Goal: Task Accomplishment & Management: Manage account settings

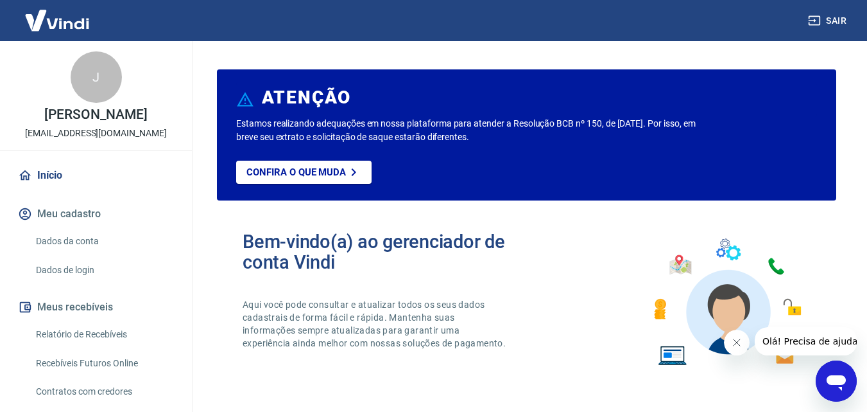
click at [92, 335] on link "Relatório de Recebíveis" at bounding box center [104, 334] width 146 height 26
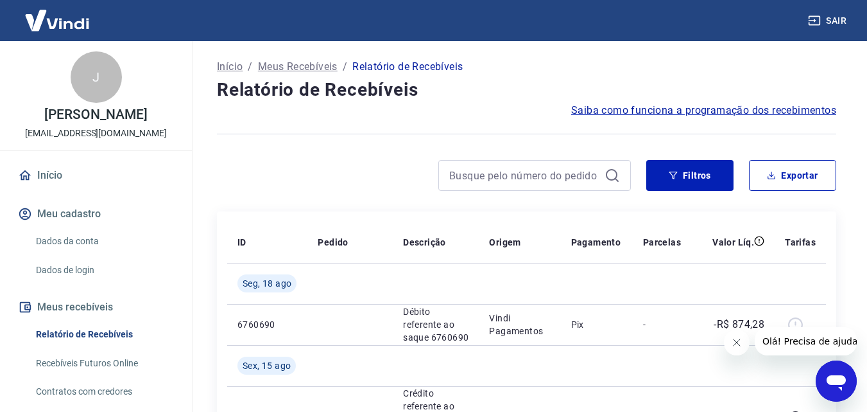
click at [741, 346] on icon "Fechar mensagem da empresa" at bounding box center [736, 342] width 10 height 10
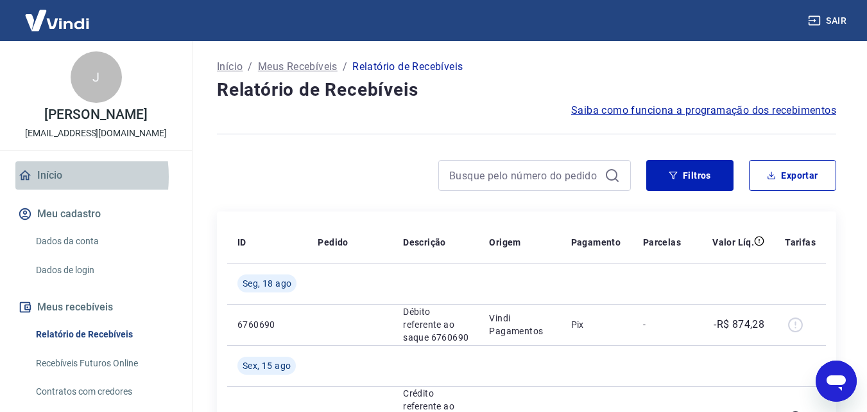
click at [38, 177] on link "Início" at bounding box center [95, 175] width 161 height 28
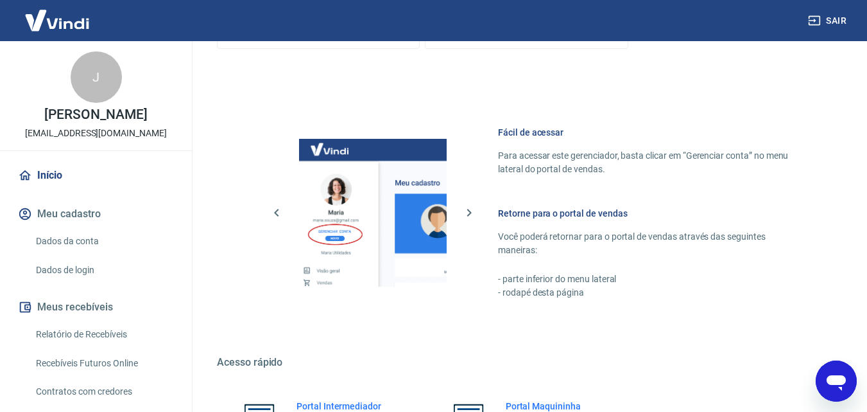
scroll to position [775, 0]
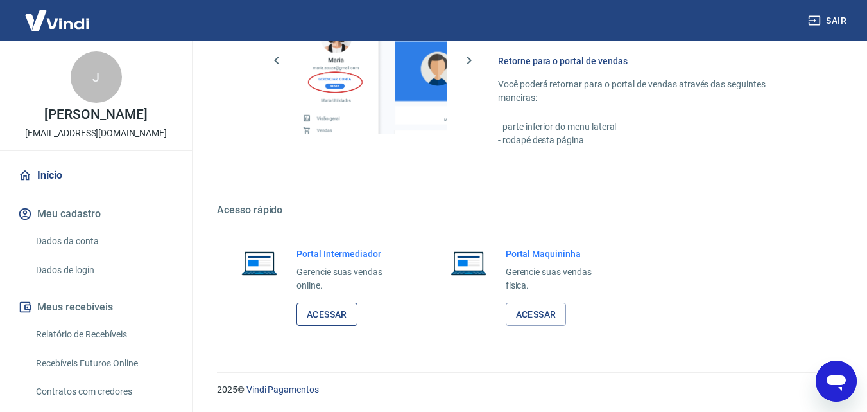
click at [351, 314] on link "Acessar" at bounding box center [327, 314] width 61 height 24
